Goal: Information Seeking & Learning: Learn about a topic

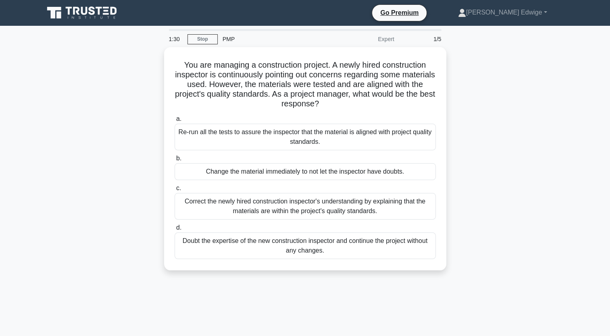
click at [456, 73] on div "You are managing a construction project. A newly hired construction inspector i…" at bounding box center [305, 163] width 532 height 233
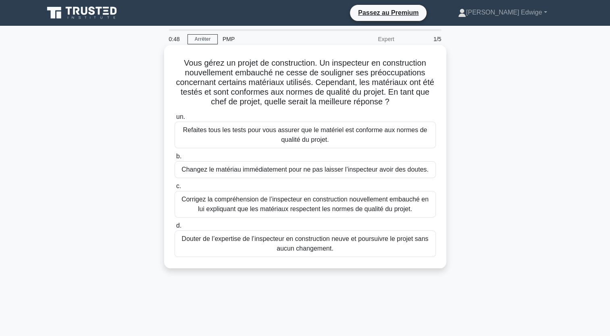
click at [290, 204] on div "Corrigez la compréhension de l’inspecteur en construction nouvellement embauché…" at bounding box center [305, 204] width 261 height 27
click at [175, 189] on input "c. Corrigez la compréhension de l’inspecteur en construction nouvellement embau…" at bounding box center [175, 186] width 0 height 5
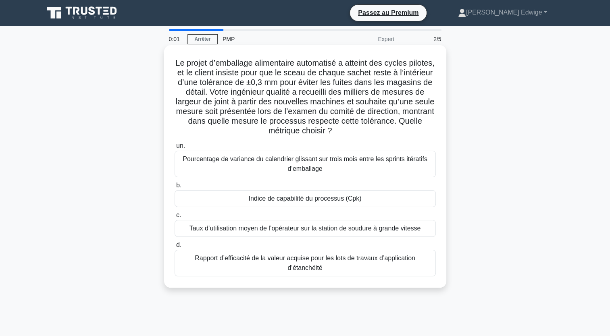
click at [240, 265] on div "Rapport d’efficacité de la valeur acquise pour les lots de travaux d’applicatio…" at bounding box center [305, 263] width 261 height 27
click at [175, 248] on input "d. Rapport d’efficacité de la valeur acquise pour les lots de travaux d’applica…" at bounding box center [175, 245] width 0 height 5
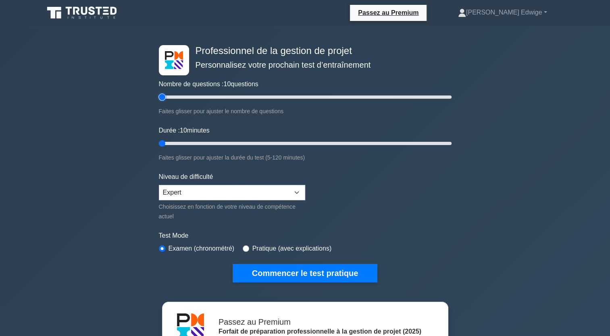
drag, startPoint x: 161, startPoint y: 99, endPoint x: 147, endPoint y: 99, distance: 14.1
click at [159, 99] on input "Nombre de questions : 10 questions" at bounding box center [305, 97] width 293 height 10
drag, startPoint x: 163, startPoint y: 144, endPoint x: 148, endPoint y: 144, distance: 15.3
click at [159, 144] on input "Durée : 10 minutes" at bounding box center [305, 144] width 293 height 10
drag, startPoint x: 163, startPoint y: 98, endPoint x: 197, endPoint y: 102, distance: 34.1
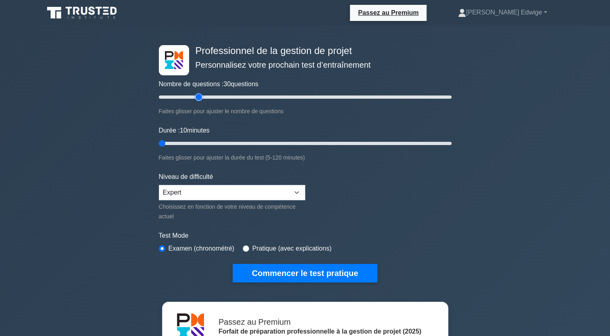
click at [197, 102] on input "Nombre de questions : 30 questions" at bounding box center [305, 97] width 293 height 10
drag, startPoint x: 200, startPoint y: 98, endPoint x: 469, endPoint y: 108, distance: 269.5
click at [451, 102] on input "Nombre de questions : 200 questions" at bounding box center [305, 97] width 293 height 10
drag, startPoint x: 447, startPoint y: 98, endPoint x: 127, endPoint y: 94, distance: 320.1
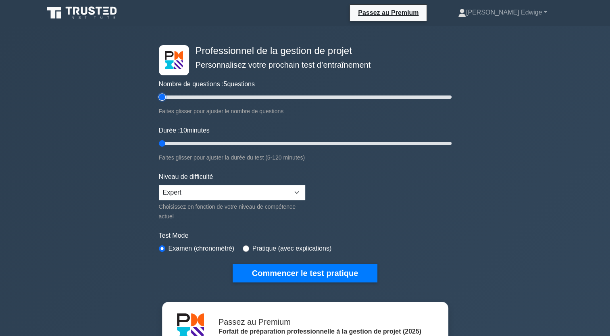
type input "5"
click at [159, 94] on input "Nombre de questions : 5 questions" at bounding box center [305, 97] width 293 height 10
drag, startPoint x: 163, startPoint y: 141, endPoint x: 325, endPoint y: 160, distance: 163.1
click at [325, 148] on input "Durée : 70 minutes" at bounding box center [305, 144] width 293 height 10
drag, startPoint x: 322, startPoint y: 143, endPoint x: 152, endPoint y: 138, distance: 170.2
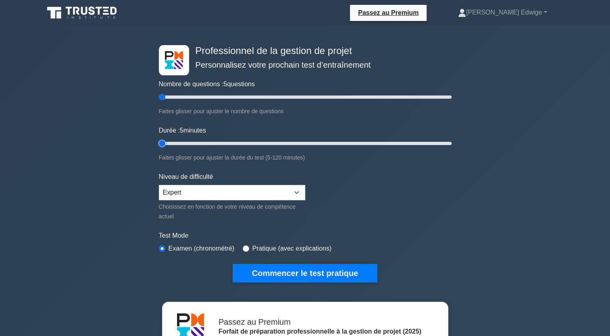
type input "5"
click at [159, 139] on input "Durée : 5 minutes" at bounding box center [305, 144] width 293 height 10
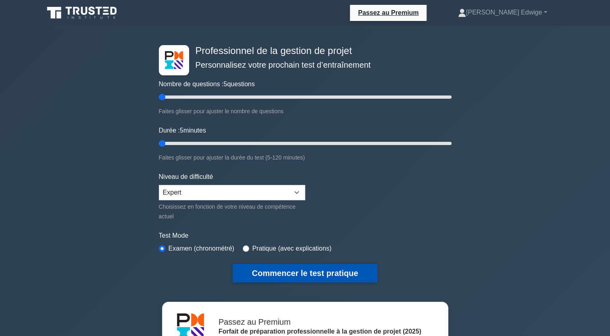
click at [286, 276] on button "Commencer le test pratique" at bounding box center [305, 273] width 145 height 19
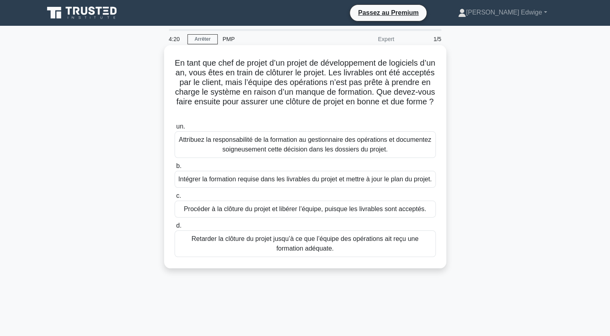
click at [258, 184] on div "Intégrer la formation requise dans les livrables du projet et mettre à jour le …" at bounding box center [305, 179] width 261 height 17
click at [175, 169] on input "b. Intégrer la formation requise dans les livrables du projet et mettre à jour …" at bounding box center [175, 166] width 0 height 5
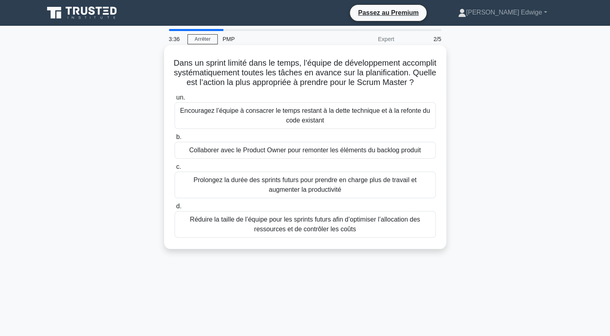
click at [264, 158] on div "Collaborer avec le Product Owner pour remonter les éléments du backlog produit" at bounding box center [305, 150] width 261 height 17
click at [175, 140] on input "b. Collaborer avec le Product Owner pour remonter les éléments du backlog produ…" at bounding box center [175, 137] width 0 height 5
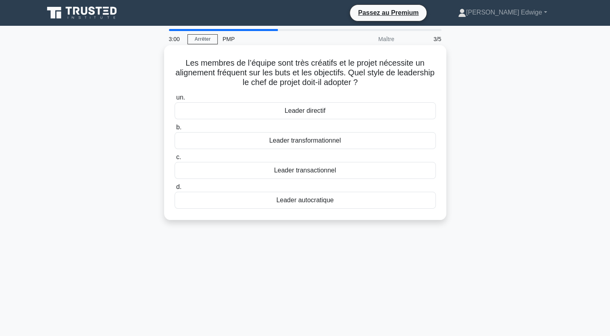
click at [275, 112] on div "Leader directif" at bounding box center [305, 110] width 261 height 17
click at [175, 100] on input "un. Leader directif" at bounding box center [175, 97] width 0 height 5
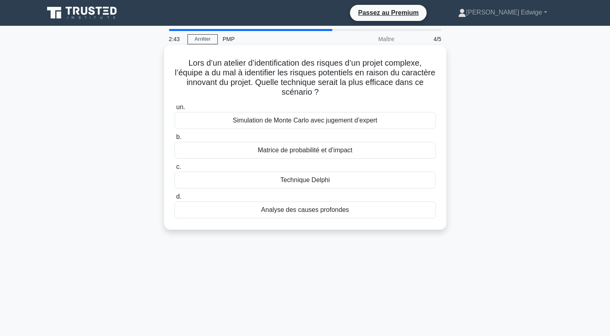
click at [264, 122] on div "Simulation de Monte Carlo avec jugement d’expert" at bounding box center [305, 120] width 261 height 17
click at [175, 110] on input "un. Simulation de Monte Carlo avec jugement d’expert" at bounding box center [175, 107] width 0 height 5
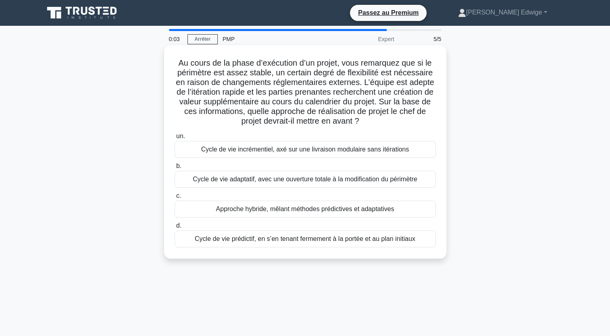
click at [260, 212] on div "Approche hybride, mêlant méthodes prédictives et adaptatives" at bounding box center [305, 209] width 261 height 17
click at [175, 199] on input "c. Approche hybride, mêlant méthodes prédictives et adaptatives" at bounding box center [175, 195] width 0 height 5
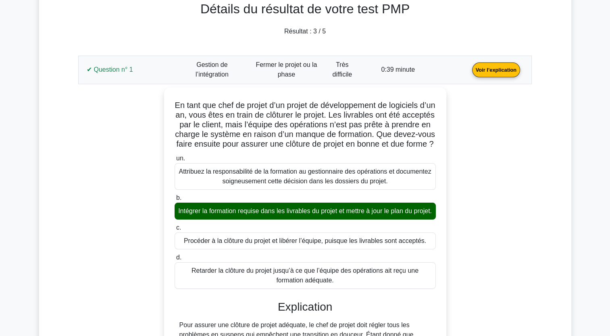
scroll to position [66, 0]
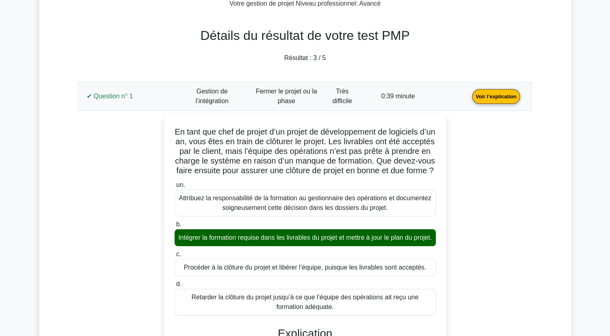
click at [499, 94] on link "Voir l’explication" at bounding box center [496, 96] width 54 height 7
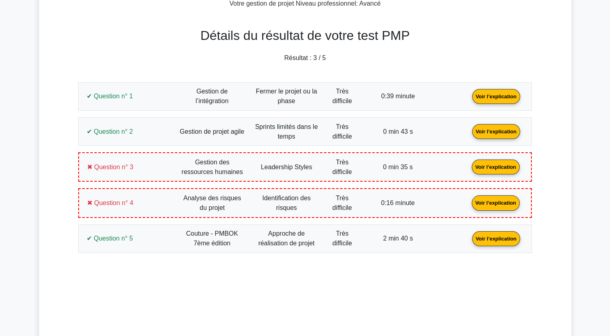
click at [499, 129] on link "Voir l’explication" at bounding box center [496, 131] width 54 height 7
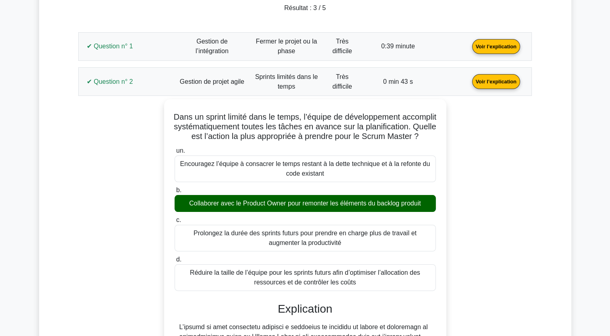
scroll to position [113, 0]
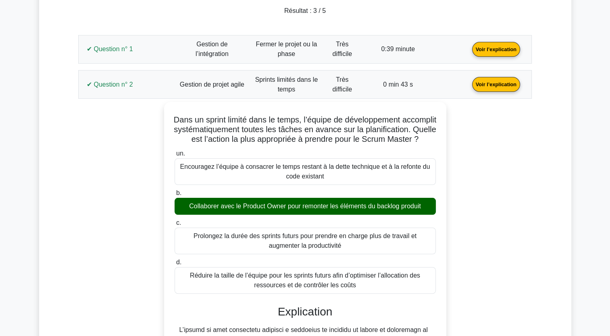
click at [495, 83] on link "Voir l’explication" at bounding box center [496, 84] width 54 height 7
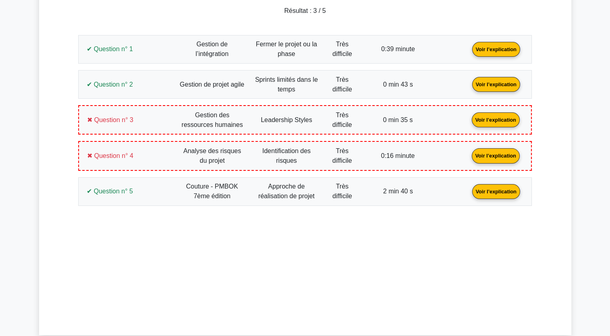
click at [495, 116] on link "Voir l’explication" at bounding box center [495, 119] width 54 height 7
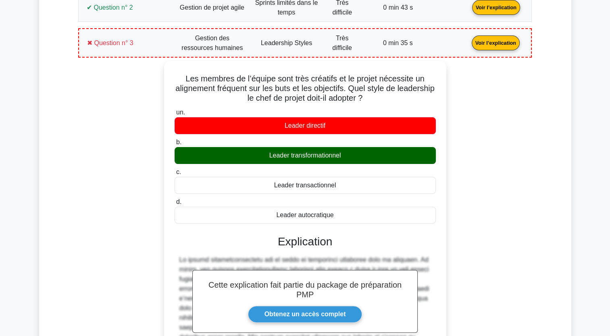
scroll to position [176, 0]
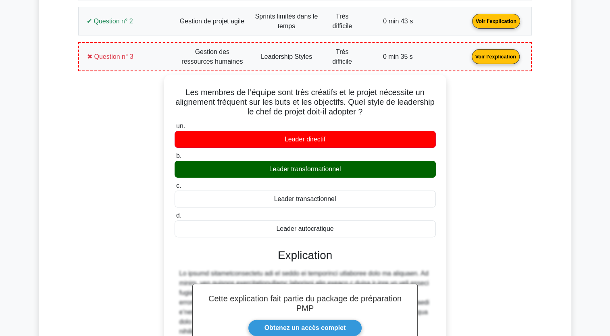
click at [509, 55] on link "Voir l’explication" at bounding box center [495, 56] width 54 height 7
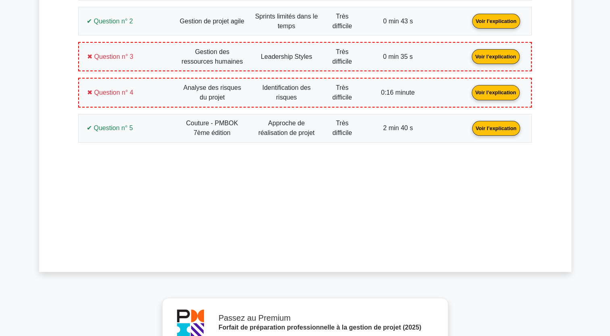
click at [498, 89] on link "Voir l’explication" at bounding box center [495, 92] width 54 height 7
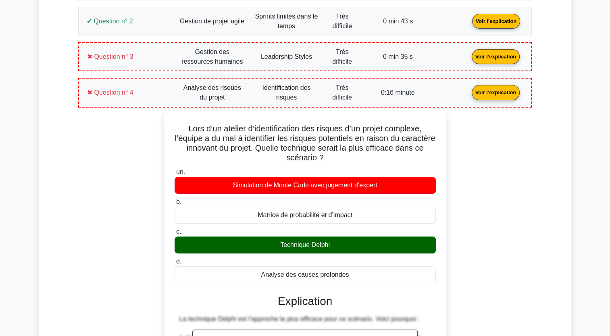
click at [495, 89] on link "Voir l’explication" at bounding box center [495, 92] width 54 height 7
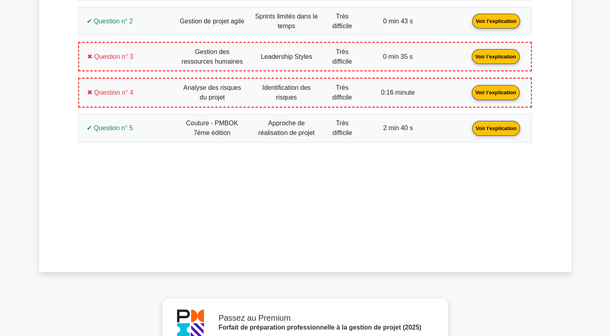
click at [490, 125] on link "Voir l’explication" at bounding box center [496, 127] width 54 height 7
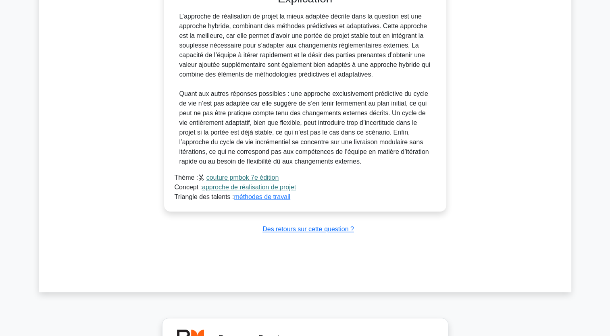
scroll to position [0, 0]
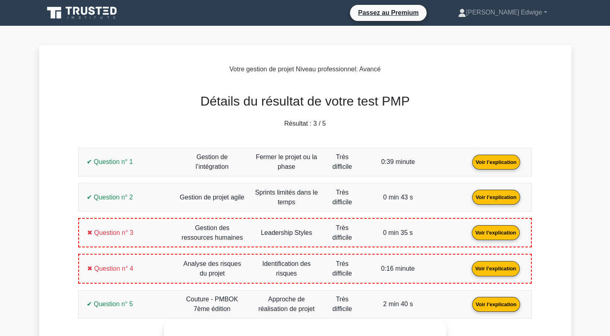
click at [490, 301] on link "Voir l’explication" at bounding box center [496, 303] width 54 height 7
click at [504, 232] on link "Voir l’explication" at bounding box center [495, 232] width 54 height 7
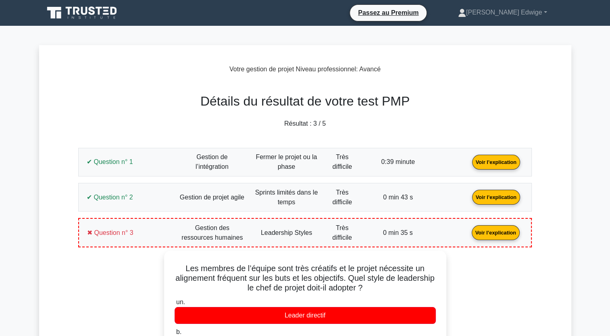
click at [504, 232] on link "Voir l’explication" at bounding box center [495, 232] width 54 height 7
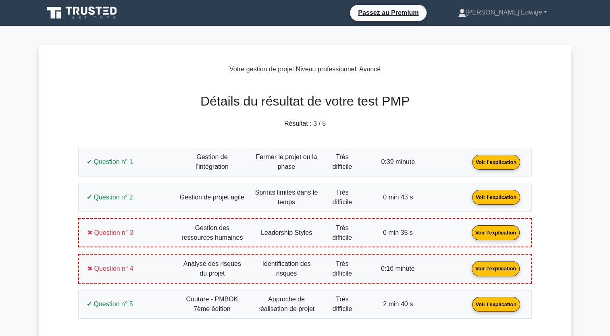
click at [502, 265] on link "Voir l’explication" at bounding box center [495, 268] width 54 height 7
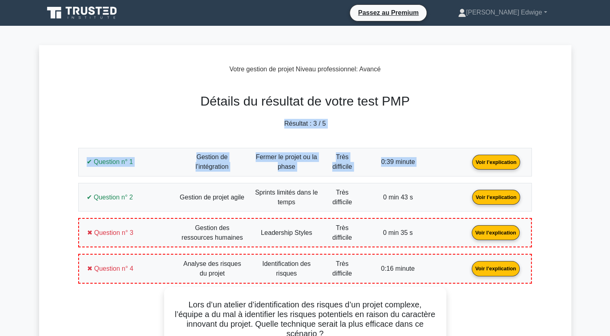
drag, startPoint x: 604, startPoint y: 81, endPoint x: 603, endPoint y: 141, distance: 59.7
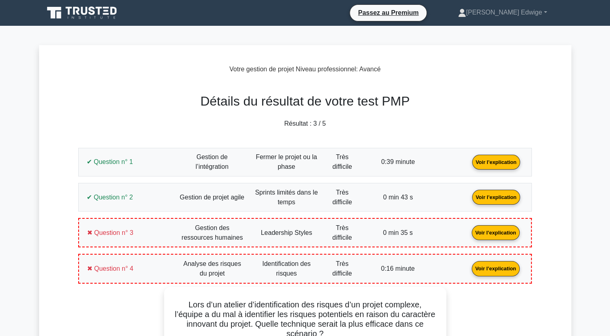
click at [495, 265] on link "Voir l’explication" at bounding box center [495, 268] width 54 height 7
